Goal: Task Accomplishment & Management: Manage account settings

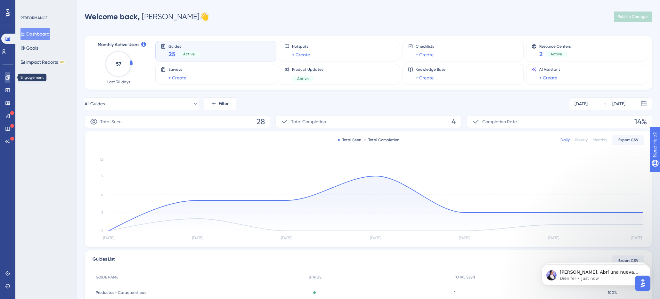
click at [6, 77] on icon at bounding box center [7, 77] width 4 height 4
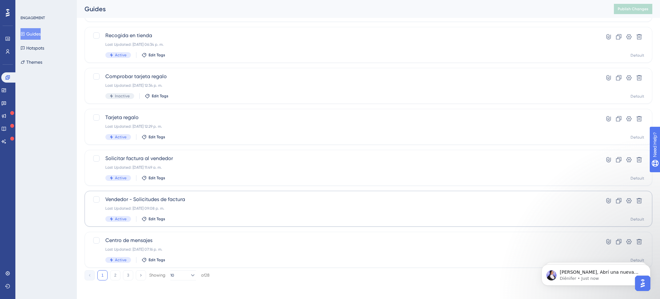
scroll to position [194, 0]
click at [173, 207] on div "Vendedor - Solicitudes de factura Last Updated: 20 sept 2025 09:08 p. m. Active…" at bounding box center [342, 211] width 475 height 26
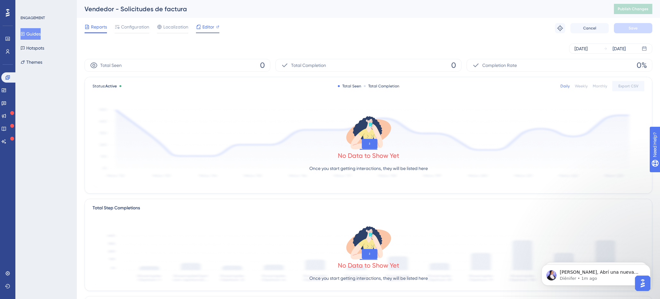
click at [213, 29] on span "Editor" at bounding box center [208, 27] width 12 height 8
click at [37, 36] on button "Guides" at bounding box center [30, 34] width 20 height 12
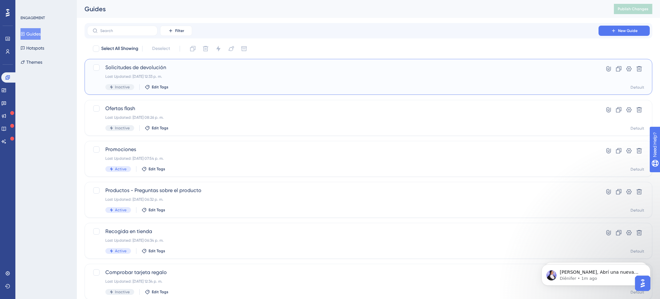
click at [141, 65] on span "Solicitudes de devolución" at bounding box center [342, 68] width 475 height 8
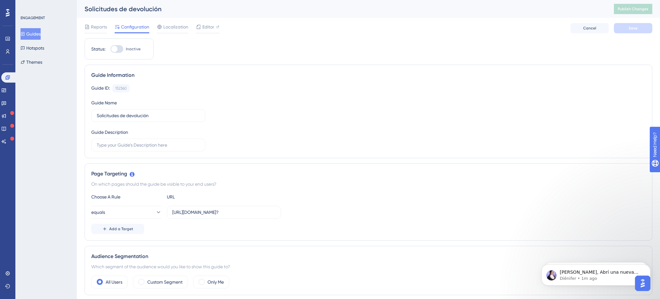
click at [120, 48] on div at bounding box center [116, 49] width 13 height 8
click at [110, 49] on input "Inactive" at bounding box center [110, 49] width 0 height 0
checkbox input "false"
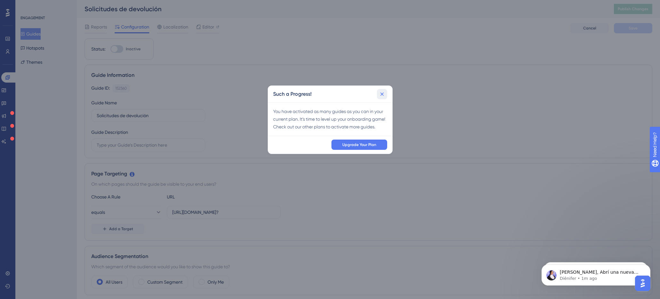
click at [382, 97] on icon at bounding box center [382, 94] width 6 height 6
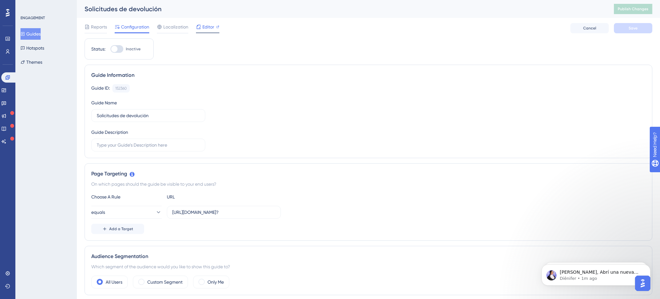
click at [209, 31] on div "Editor" at bounding box center [207, 28] width 23 height 10
click at [617, 11] on button "Publish Changes" at bounding box center [633, 9] width 38 height 10
click at [33, 32] on button "Guides" at bounding box center [30, 34] width 20 height 12
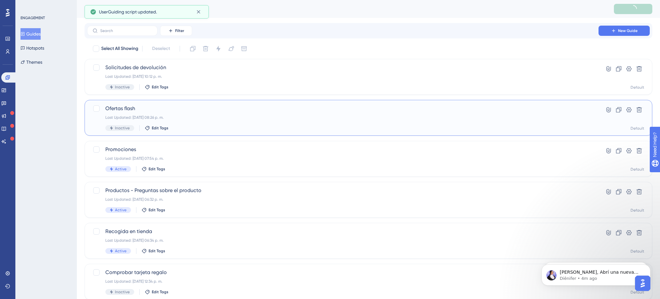
click at [127, 113] on div "Ofertas flash Last Updated: 20 sept 2025 08:26 p. m. Inactive Edit Tags" at bounding box center [342, 118] width 475 height 26
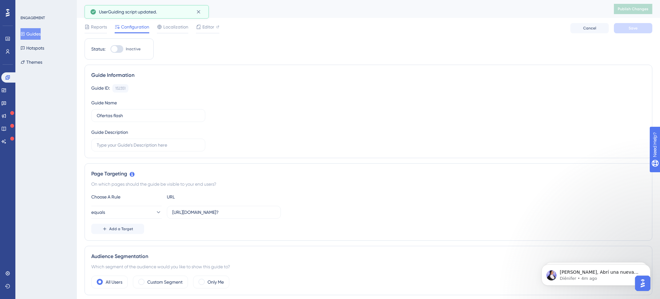
click at [36, 32] on button "Guides" at bounding box center [30, 34] width 20 height 12
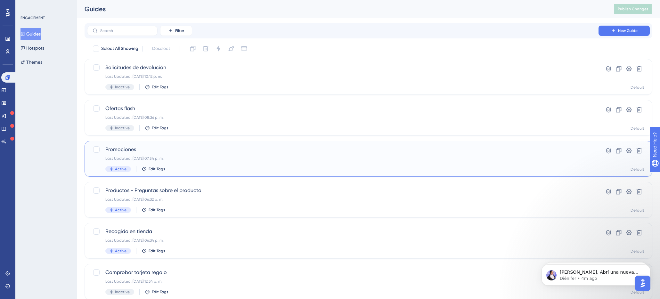
click at [130, 155] on div "Promociones Last Updated: 20 sept 2025 07:54 p. m. Active Edit Tags" at bounding box center [342, 159] width 475 height 26
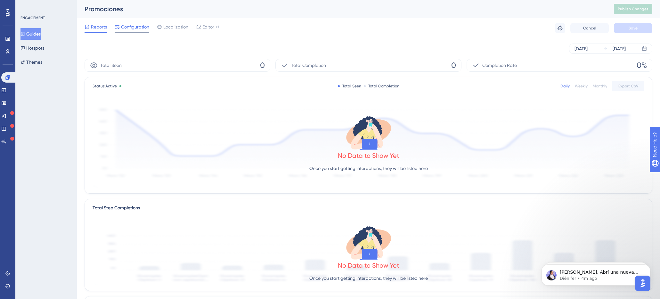
click at [129, 29] on span "Configuration" at bounding box center [135, 27] width 28 height 8
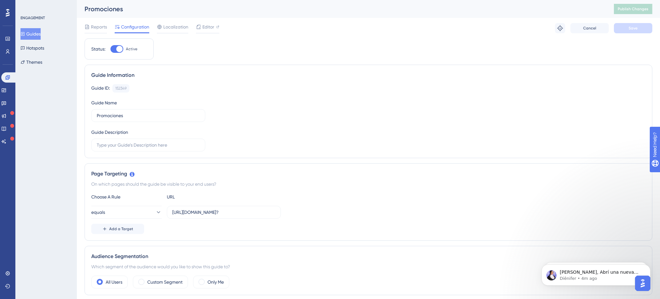
click at [37, 33] on button "Guides" at bounding box center [30, 34] width 20 height 12
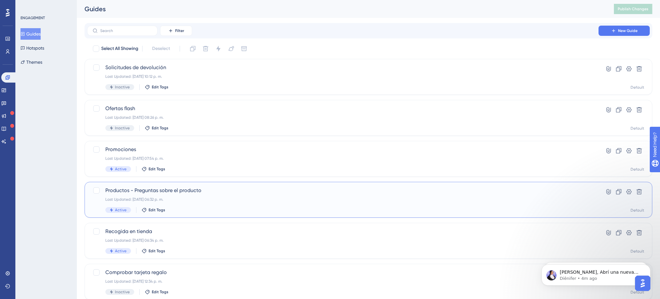
click at [161, 197] on div "Productos - Preguntas sobre el producto Last Updated: 21 sept 2025 06:32 p. m. …" at bounding box center [342, 200] width 475 height 26
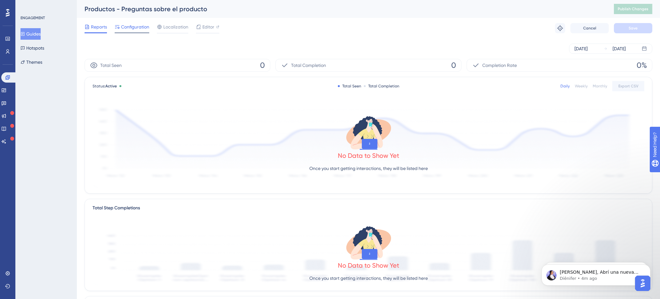
click at [140, 26] on span "Configuration" at bounding box center [135, 27] width 28 height 8
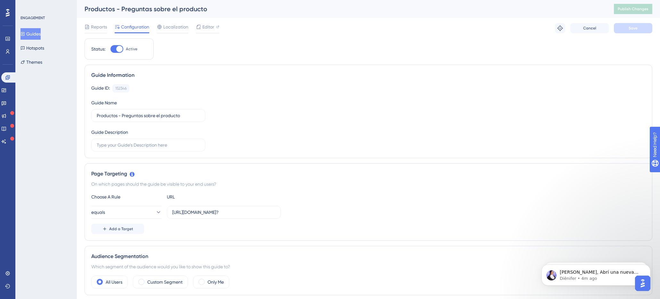
click at [41, 33] on button "Guides" at bounding box center [30, 34] width 20 height 12
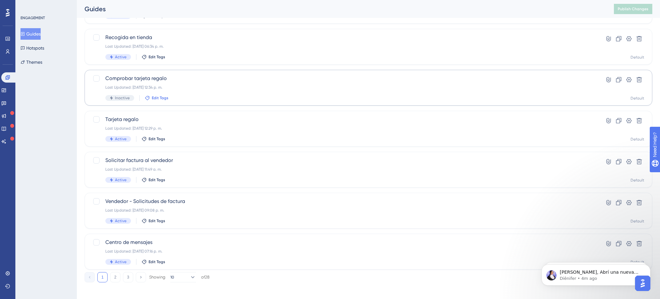
scroll to position [198, 0]
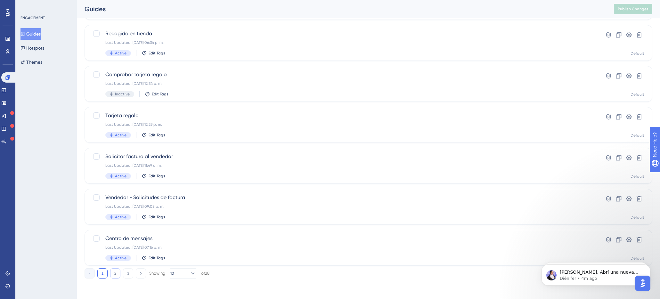
click at [116, 268] on button "2" at bounding box center [115, 273] width 10 height 10
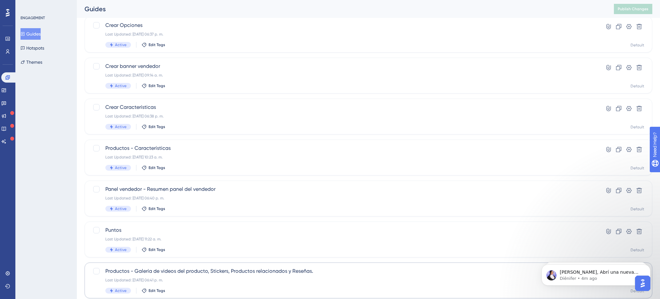
scroll to position [75, 0]
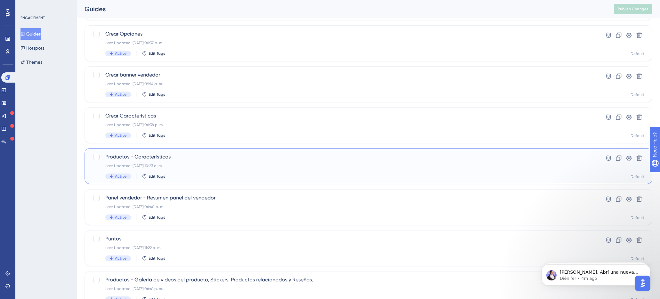
click at [143, 161] on div "Productos - Características Last Updated: 20 sept 2025 10:23 a. m. Active Edit …" at bounding box center [342, 166] width 475 height 26
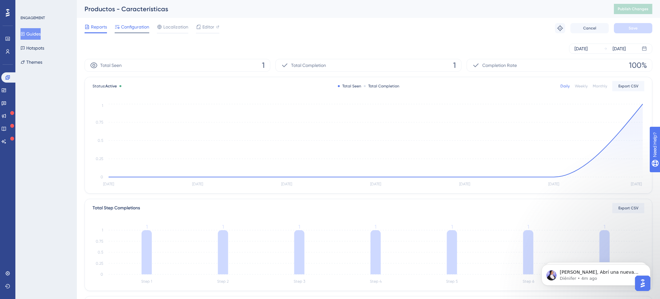
click at [141, 32] on div at bounding box center [132, 32] width 35 height 1
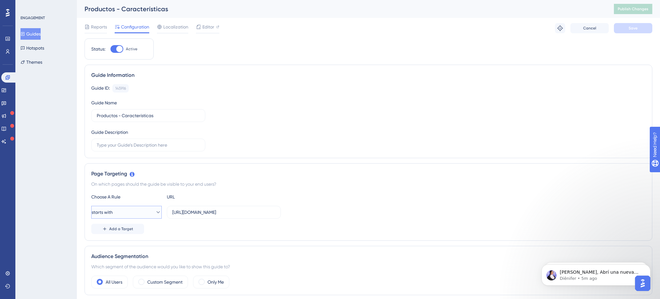
click at [140, 211] on button "starts with" at bounding box center [126, 212] width 70 height 13
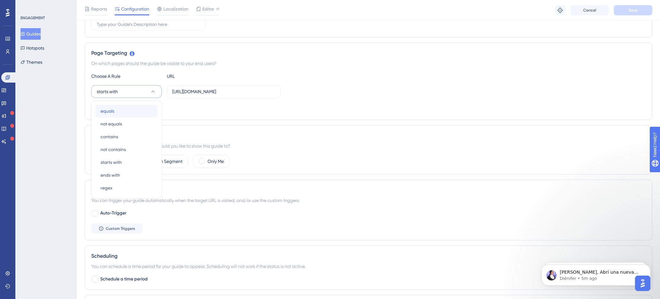
click at [116, 111] on div "equals equals" at bounding box center [127, 111] width 52 height 13
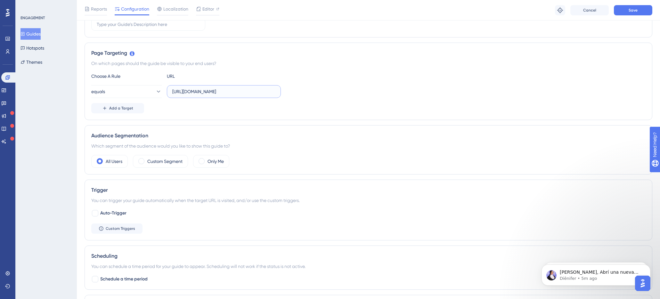
scroll to position [0, 18]
drag, startPoint x: 237, startPoint y: 91, endPoint x: 340, endPoint y: 101, distance: 104.3
click at [340, 101] on div "Choose A Rule URL equals https://marktz.es/vendor.php?dispatch=products.manage …" at bounding box center [368, 92] width 554 height 41
type input "https://marktz.es/vendor.php?"
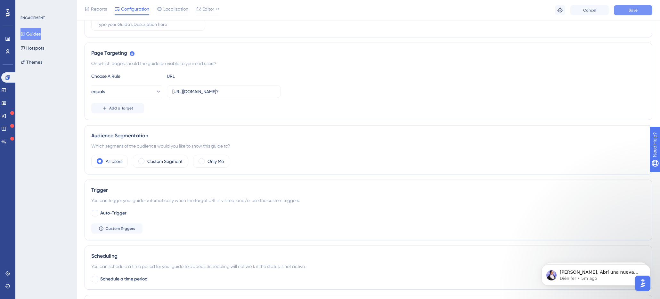
click at [636, 7] on button "Save" at bounding box center [633, 10] width 38 height 10
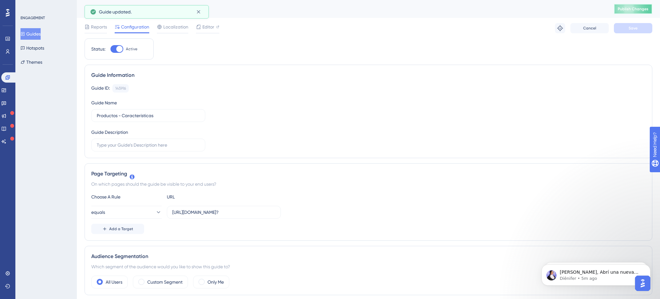
click at [635, 4] on button "Publish Changes" at bounding box center [633, 9] width 38 height 10
click at [207, 28] on span "Editor" at bounding box center [208, 27] width 12 height 8
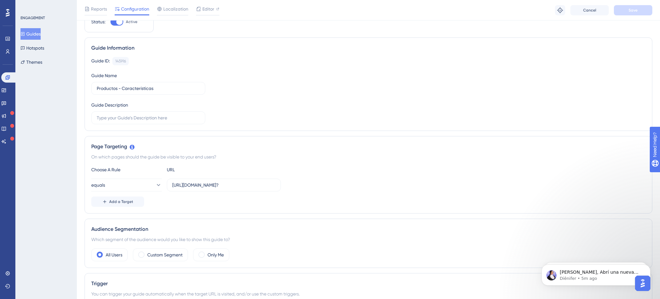
scroll to position [30, 0]
click at [146, 181] on button "equals" at bounding box center [126, 184] width 70 height 13
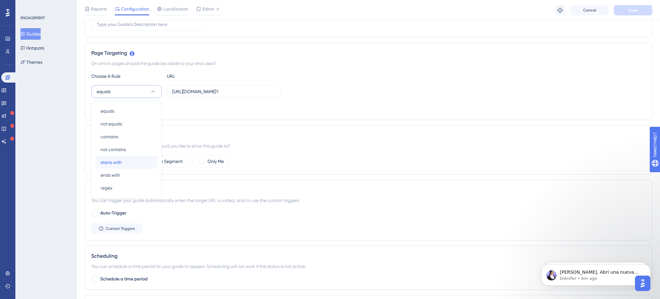
click at [121, 160] on span "starts with" at bounding box center [111, 163] width 21 height 8
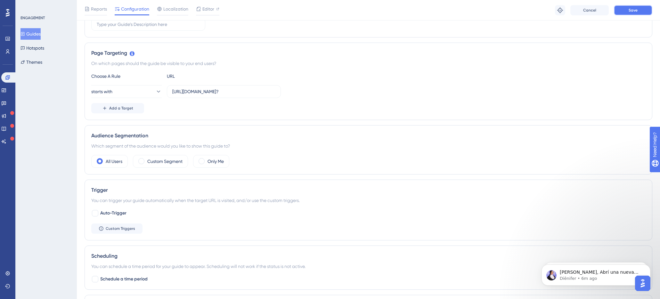
click at [640, 6] on button "Save" at bounding box center [633, 10] width 38 height 10
click at [107, 94] on span "starts with" at bounding box center [102, 92] width 21 height 8
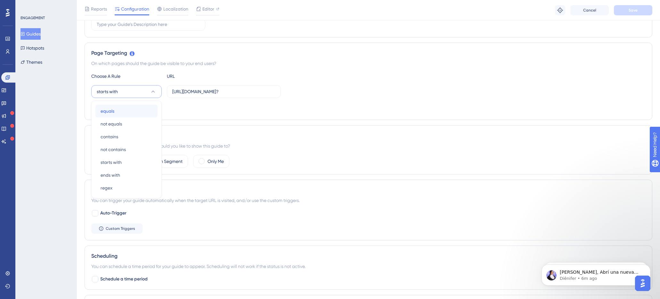
click at [109, 109] on span "equals" at bounding box center [108, 111] width 14 height 8
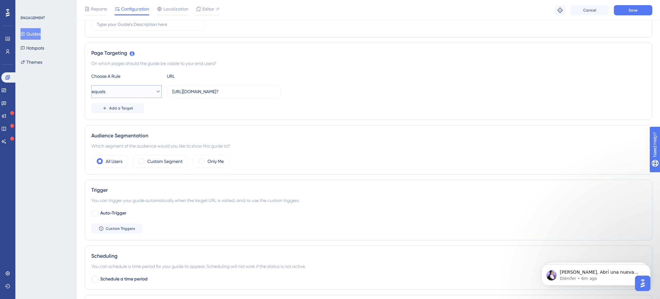
click at [155, 93] on icon at bounding box center [158, 91] width 6 height 6
click at [102, 109] on span "equals" at bounding box center [108, 111] width 14 height 8
click at [640, 9] on button "Save" at bounding box center [633, 10] width 38 height 10
click at [212, 7] on span "Editor" at bounding box center [208, 9] width 12 height 8
click at [137, 90] on button "equals" at bounding box center [126, 91] width 70 height 13
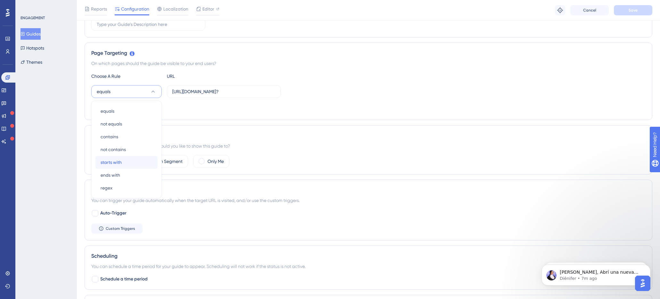
click at [111, 160] on span "starts with" at bounding box center [111, 163] width 21 height 8
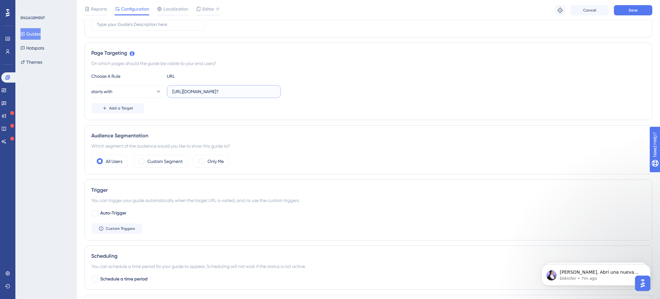
click at [254, 91] on input "https://marktz.es/vendor.php?" at bounding box center [223, 91] width 103 height 7
click at [232, 91] on input "https://marktz.es/vendor.php?" at bounding box center [223, 91] width 103 height 7
paste input "dispatch=products.manage"
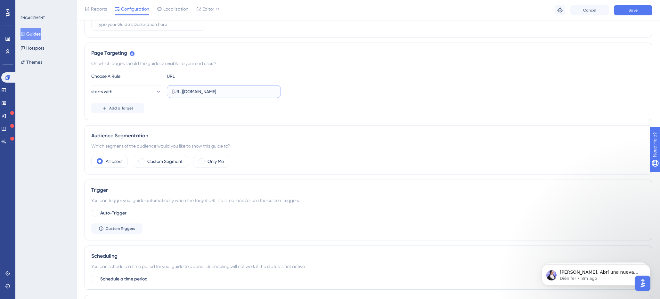
scroll to position [0, 18]
type input "https://marktz.es/vendor.php?dispatch=products.manage"
click at [628, 7] on button "Save" at bounding box center [633, 10] width 38 height 10
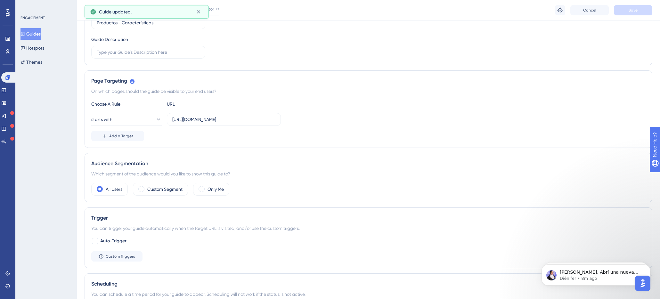
scroll to position [0, 0]
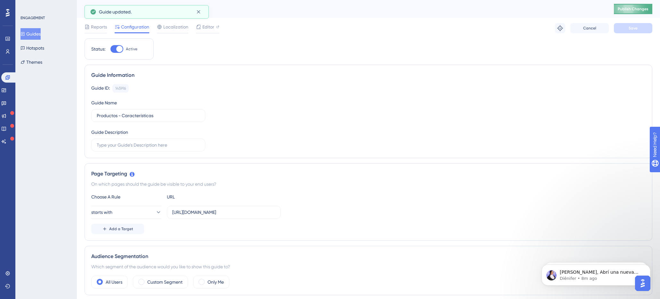
click at [640, 10] on span "Publish Changes" at bounding box center [633, 8] width 31 height 5
click at [211, 29] on span "Editor" at bounding box center [208, 27] width 12 height 8
click at [186, 214] on input "https://marktz.es/vendor.php?dispatch=products.manage" at bounding box center [223, 212] width 103 height 7
click at [34, 31] on button "Guides" at bounding box center [30, 34] width 20 height 12
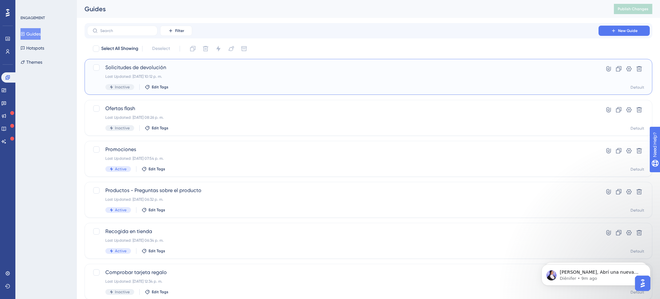
click at [135, 73] on div "Solicitudes de devolución Last Updated: 22 sept 2025 10:12 p. m. Inactive Edit …" at bounding box center [342, 77] width 475 height 26
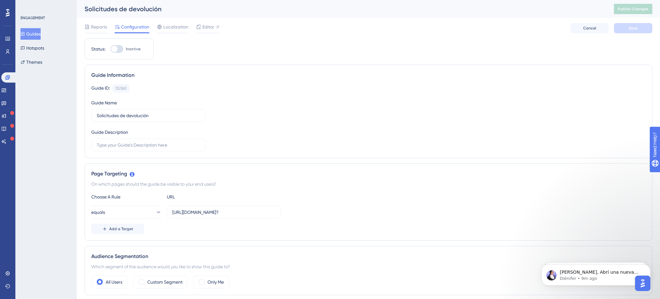
click at [38, 35] on button "Guides" at bounding box center [30, 34] width 20 height 12
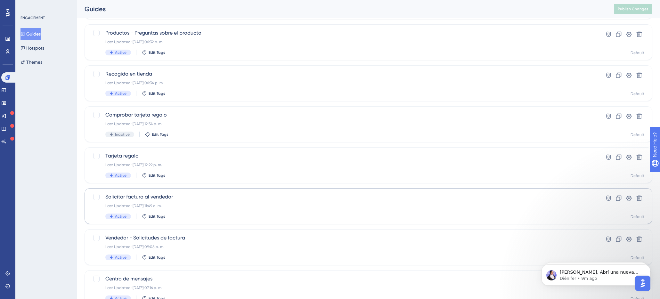
scroll to position [198, 0]
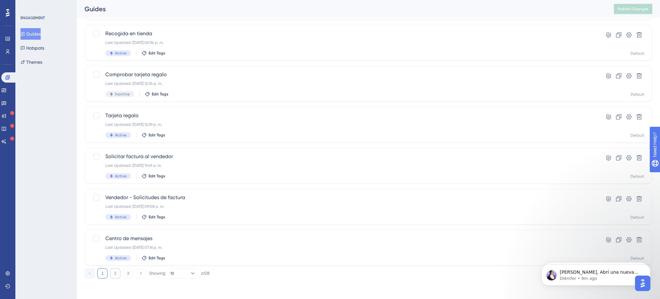
click at [111, 273] on button "2" at bounding box center [115, 273] width 10 height 10
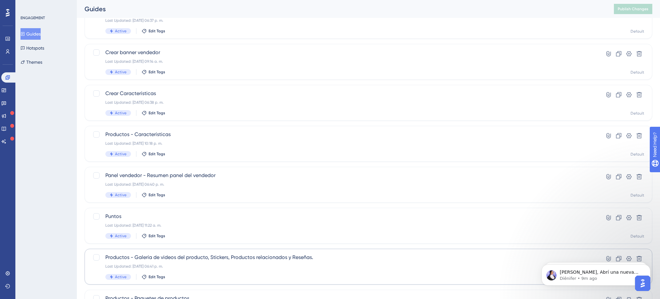
scroll to position [97, 0]
click at [176, 149] on div "Productos - Características Last Updated: 22 sept 2025 10:18 p. m. Active Edit …" at bounding box center [342, 143] width 475 height 26
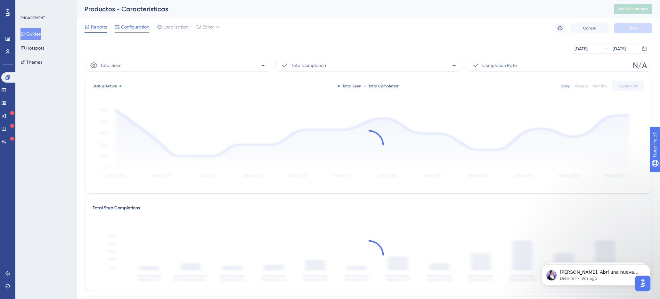
click at [127, 29] on span "Configuration" at bounding box center [135, 27] width 28 height 8
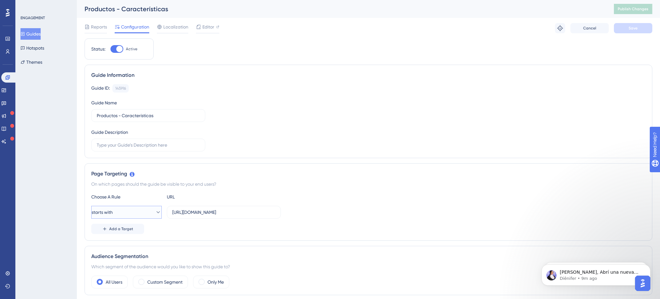
click at [155, 212] on icon at bounding box center [158, 212] width 6 height 6
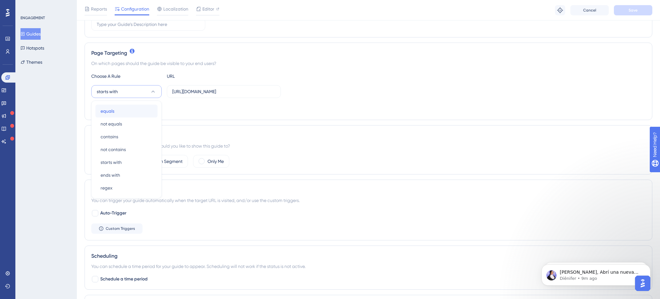
click at [113, 110] on span "equals" at bounding box center [108, 111] width 14 height 8
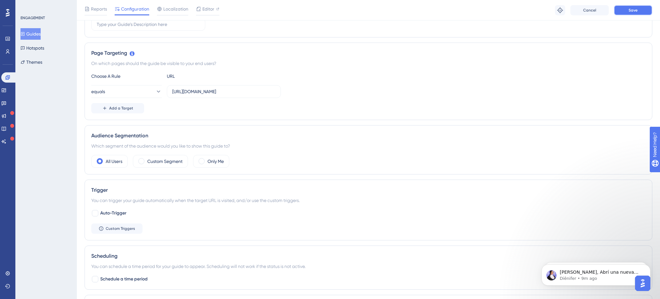
click at [632, 12] on span "Save" at bounding box center [633, 10] width 9 height 5
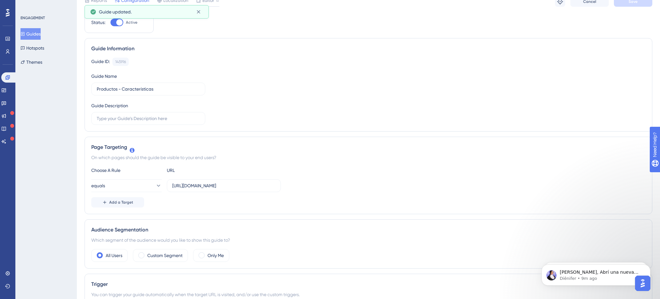
scroll to position [0, 0]
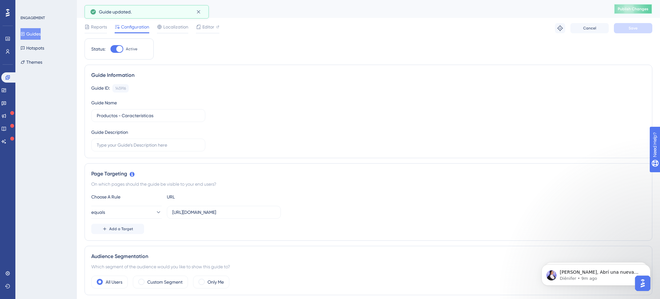
click at [623, 9] on span "Publish Changes" at bounding box center [633, 8] width 31 height 5
click at [213, 28] on span "Editor" at bounding box center [208, 27] width 12 height 8
click at [38, 35] on button "Guides" at bounding box center [30, 34] width 20 height 12
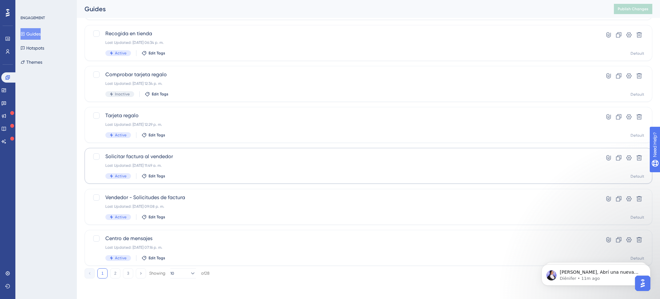
scroll to position [197, 0]
click at [115, 274] on button "2" at bounding box center [115, 274] width 10 height 10
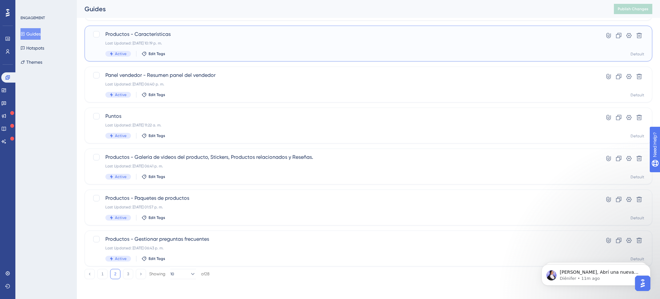
click at [155, 42] on div "Last Updated: 22 sept 2025 10:19 p. m." at bounding box center [342, 43] width 475 height 5
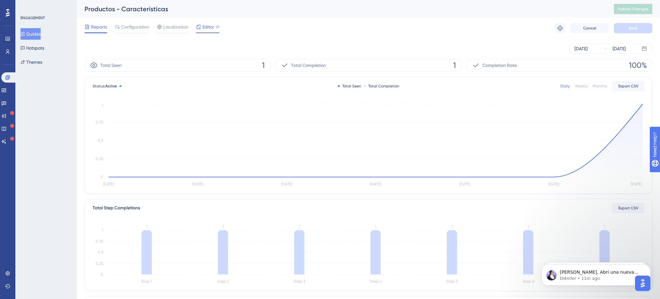
click at [210, 24] on span "Editor" at bounding box center [208, 27] width 12 height 8
click at [135, 27] on span "Configuration" at bounding box center [135, 27] width 28 height 8
